Goal: Task Accomplishment & Management: Complete application form

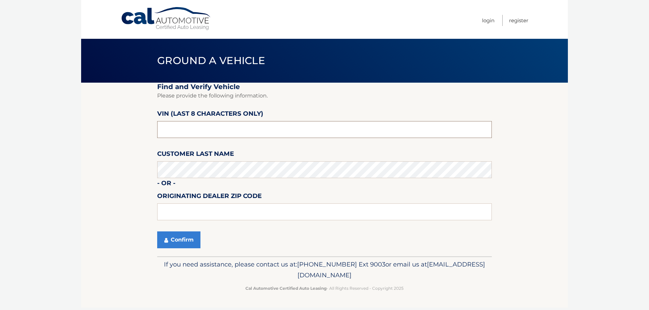
click at [212, 127] on input "text" at bounding box center [324, 129] width 334 height 17
type input "nt191424"
type input "15044"
click at [185, 238] on button "Confirm" at bounding box center [178, 240] width 43 height 17
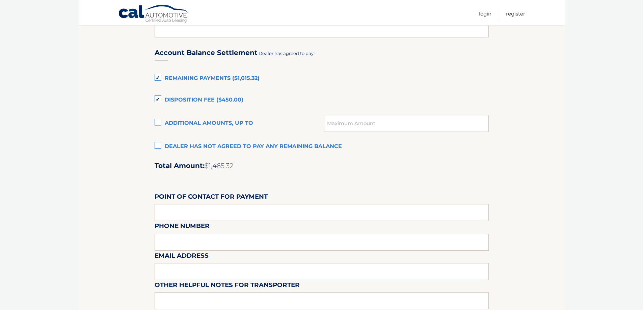
scroll to position [540, 0]
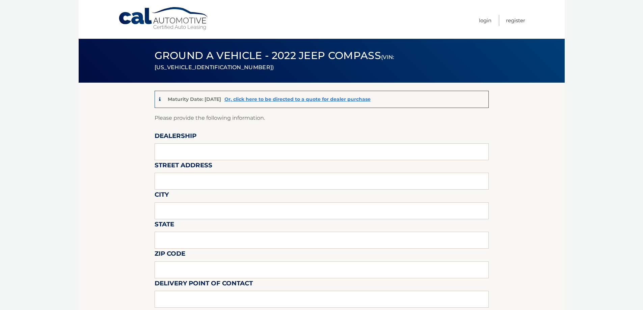
click at [149, 18] on link "Cal Automotive" at bounding box center [163, 19] width 91 height 24
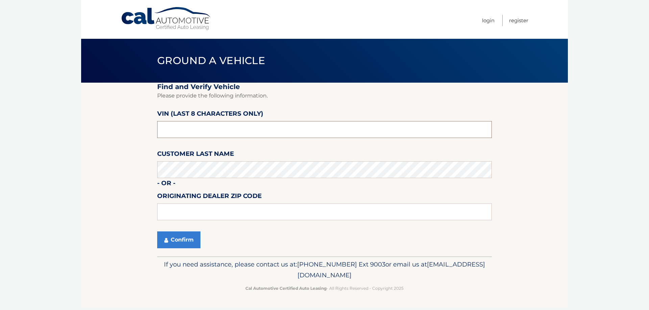
click at [183, 131] on input "text" at bounding box center [324, 129] width 334 height 17
type input "ns222774"
type input "1"
type input "15146"
click at [180, 239] on button "Confirm" at bounding box center [178, 240] width 43 height 17
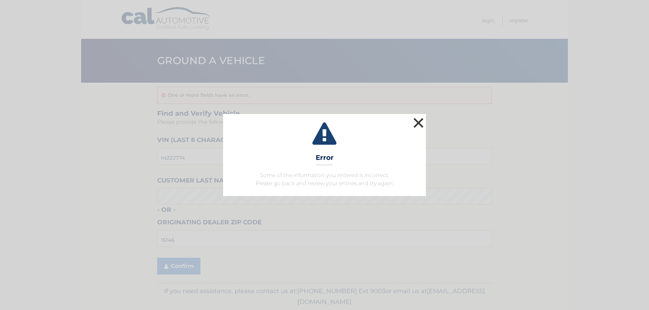
click at [422, 122] on button "×" at bounding box center [418, 123] width 14 height 14
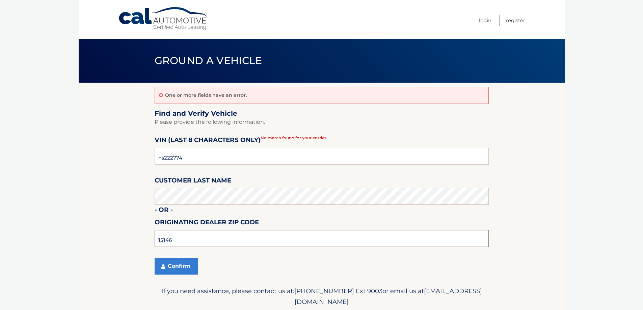
click at [223, 236] on input "15146" at bounding box center [322, 238] width 334 height 17
type input "15044"
click at [191, 265] on button "Confirm" at bounding box center [176, 266] width 43 height 17
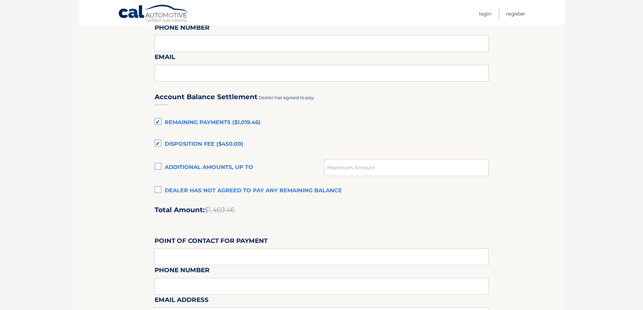
scroll to position [405, 0]
